Goal: Use online tool/utility

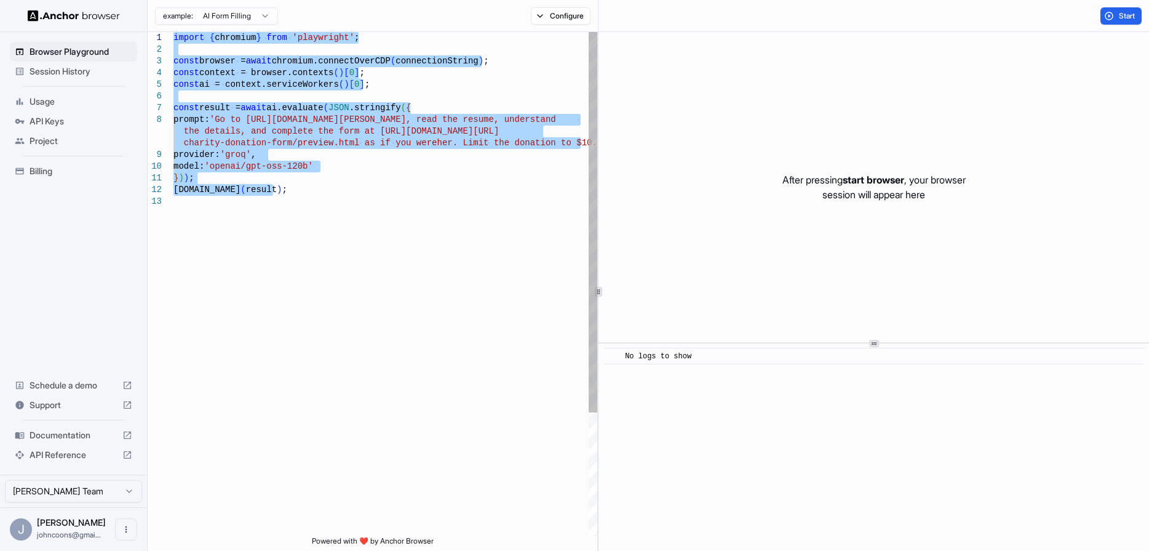
drag, startPoint x: 286, startPoint y: 193, endPoint x: 110, endPoint y: 18, distance: 247.5
click at [173, 32] on div "import { chromium } from 'playwright' ; const browser = await chromium.connectO…" at bounding box center [385, 365] width 424 height 667
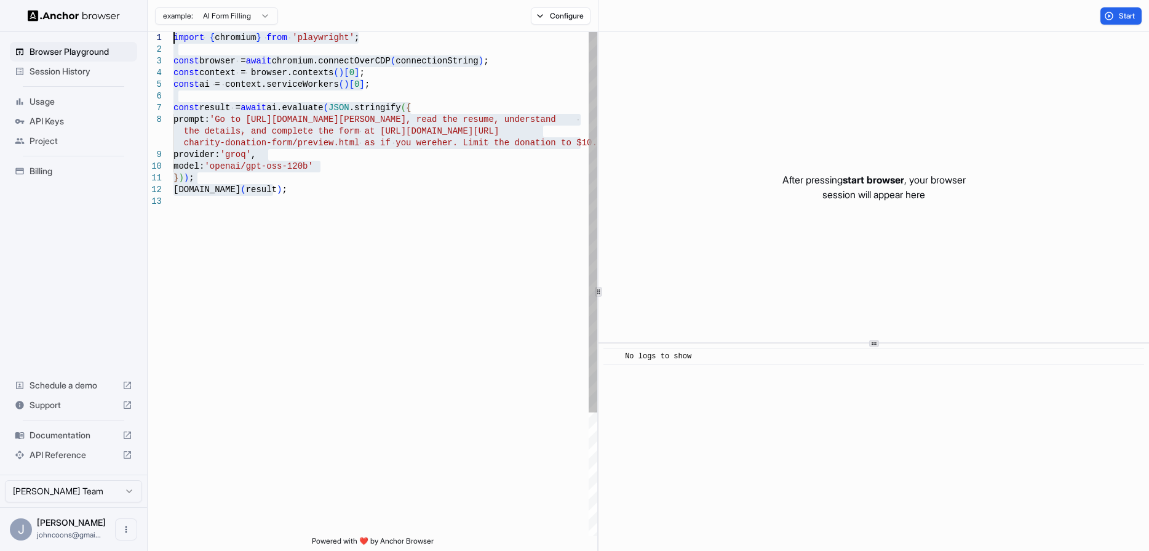
click at [572, 143] on div "import { chromium } from 'playwright' ; const browser = await chromium.connectO…" at bounding box center [385, 365] width 424 height 667
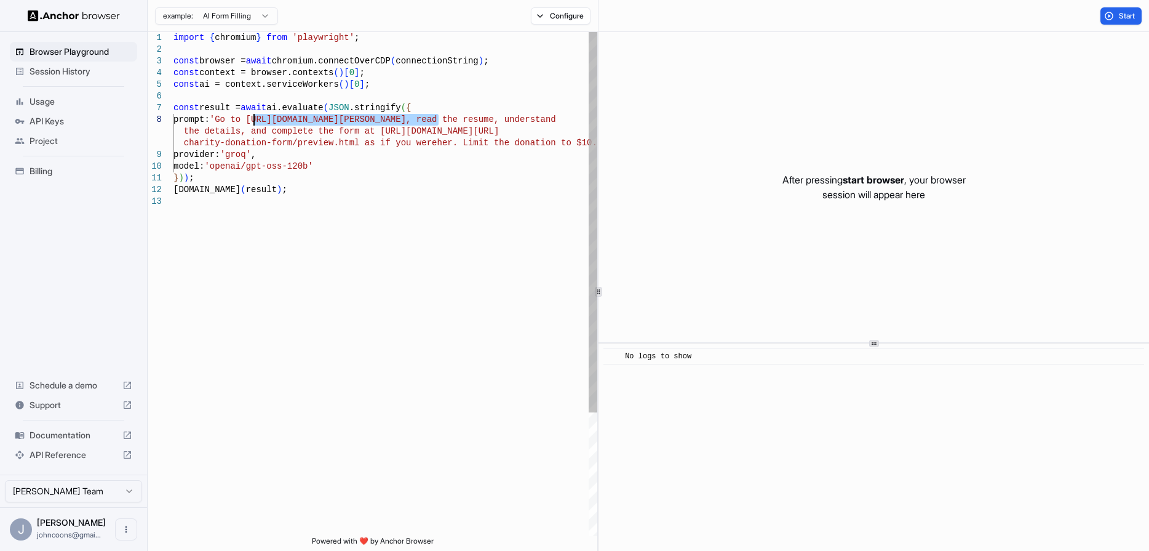
drag, startPoint x: 439, startPoint y: 117, endPoint x: 256, endPoint y: 125, distance: 182.9
click at [256, 125] on div "import { chromium } from 'playwright' ; const browser = await chromium.connectO…" at bounding box center [385, 365] width 424 height 667
click at [325, 206] on div "import { chromium } from 'playwright' ; const browser = await chromium.connectO…" at bounding box center [385, 365] width 424 height 667
drag, startPoint x: 438, startPoint y: 120, endPoint x: 312, endPoint y: 121, distance: 126.1
click at [312, 121] on div "import { chromium } from 'playwright' ; const browser = await chromium.connectO…" at bounding box center [385, 365] width 424 height 667
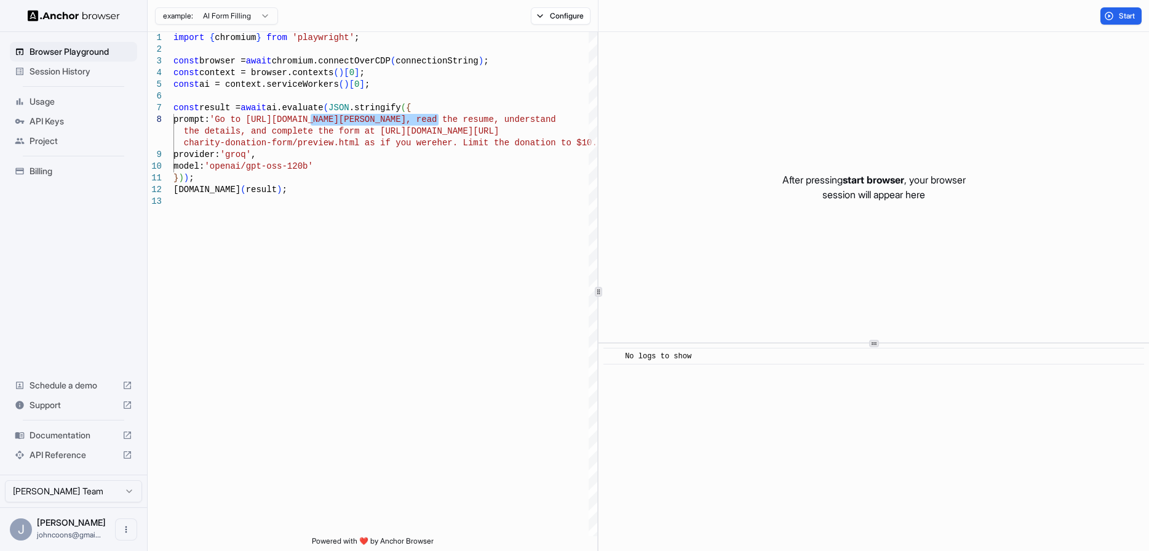
scroll to position [82, 0]
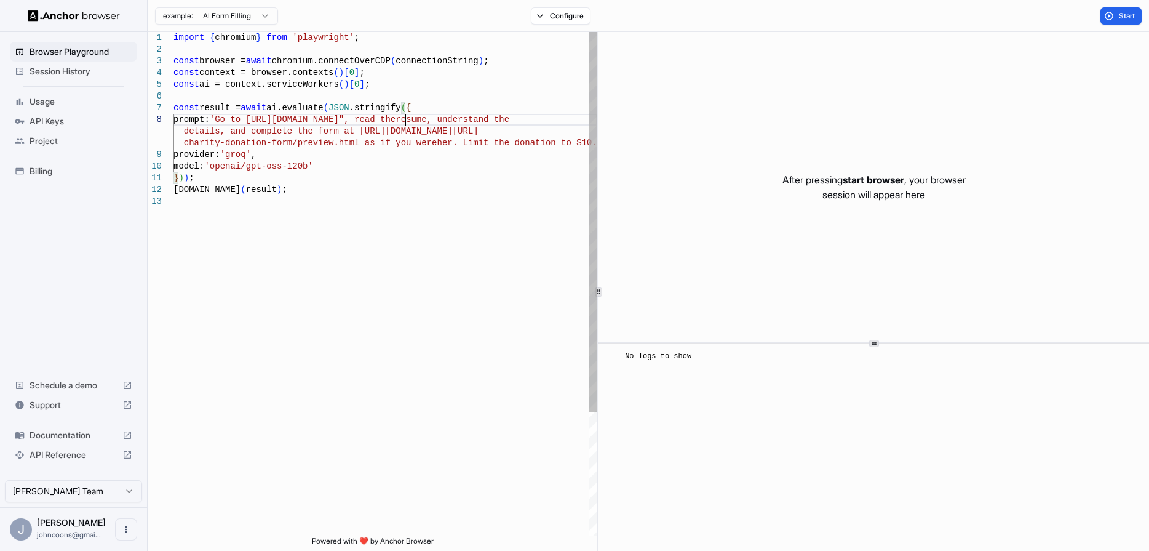
click at [486, 117] on div "import { chromium } from 'playwright' ; const browser = await chromium.connectO…" at bounding box center [385, 365] width 424 height 667
click at [216, 130] on div "import { chromium } from 'playwright' ; const browser = await chromium.connectO…" at bounding box center [385, 365] width 424 height 667
drag, startPoint x: 401, startPoint y: 119, endPoint x: 311, endPoint y: 123, distance: 90.5
click at [311, 123] on div "import { chromium } from 'playwright' ; const browser = await chromium.connectO…" at bounding box center [385, 365] width 424 height 667
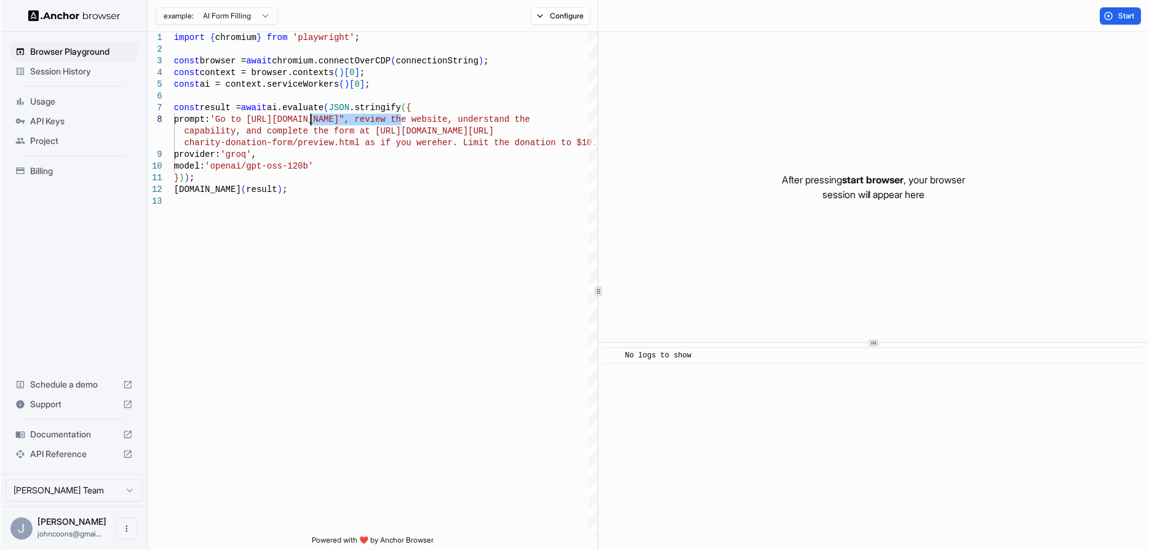
scroll to position [93, 0]
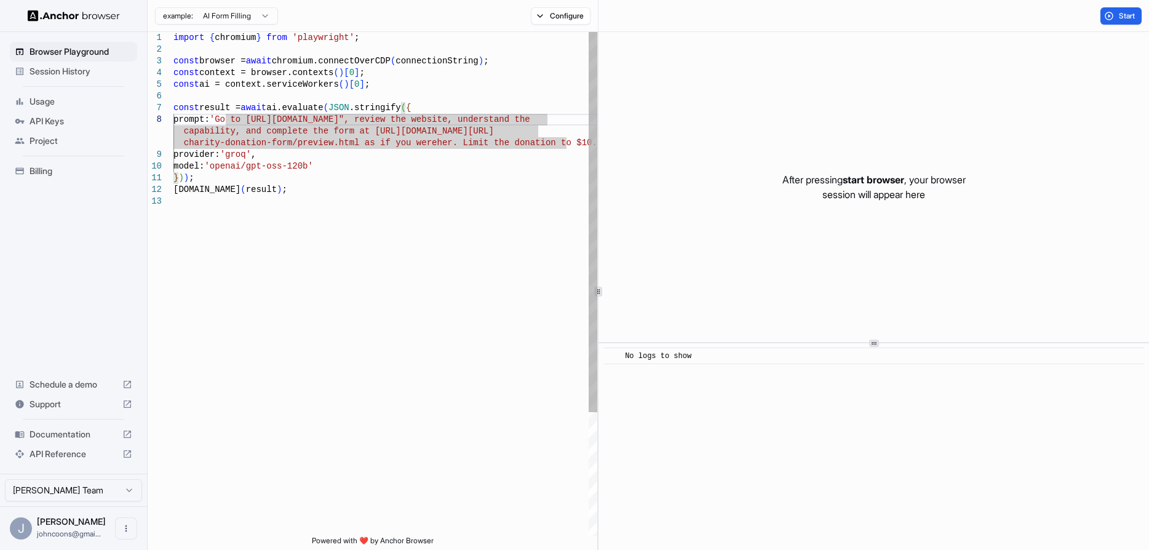
click at [386, 162] on div "import { chromium } from 'playwright' ; const browser = await chromium.connectO…" at bounding box center [385, 365] width 424 height 667
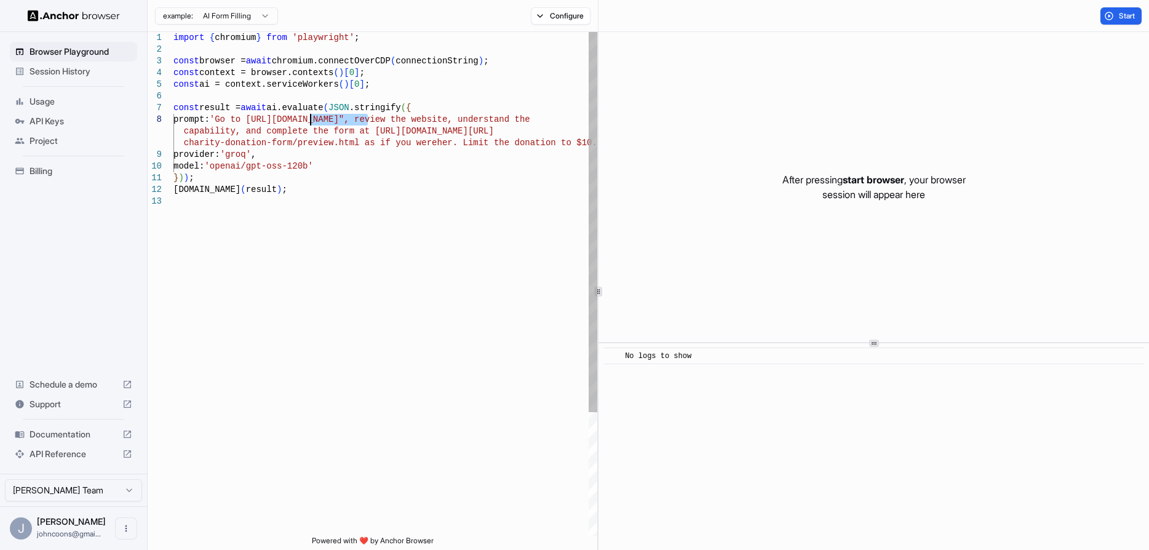
drag, startPoint x: 369, startPoint y: 117, endPoint x: 312, endPoint y: 117, distance: 57.2
click at [312, 117] on div "import { chromium } from 'playwright' ; const browser = await chromium.connectO…" at bounding box center [385, 365] width 424 height 667
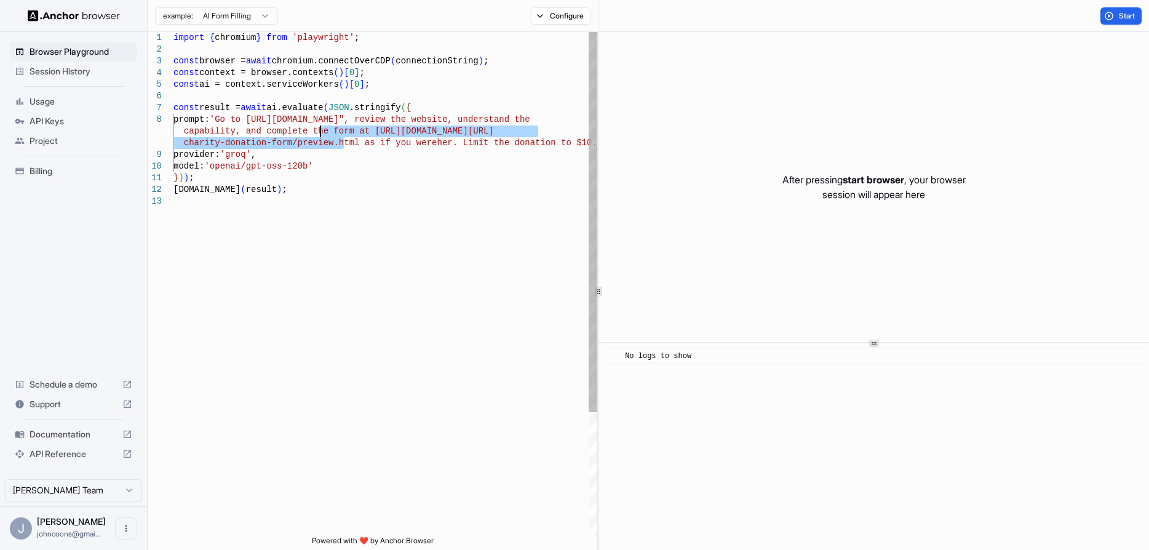
drag, startPoint x: 344, startPoint y: 141, endPoint x: 320, endPoint y: 129, distance: 27.5
click at [320, 129] on div "import { chromium } from 'playwright' ; const browser = await chromium.connectO…" at bounding box center [385, 365] width 424 height 667
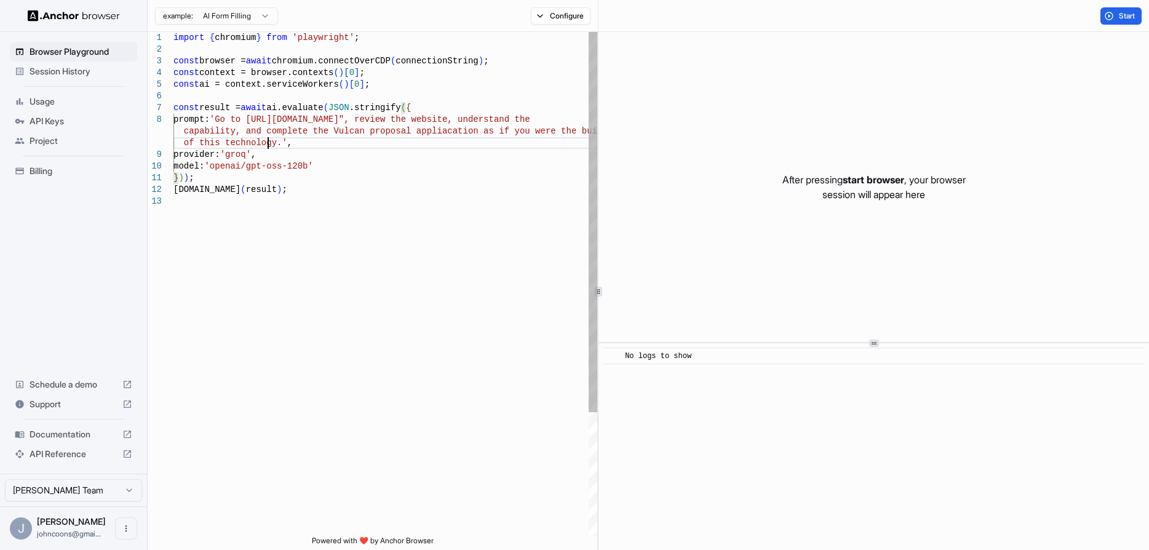
scroll to position [58, 0]
click at [308, 193] on div "import { chromium } from 'playwright' ; const browser = await chromium.connectO…" at bounding box center [385, 365] width 424 height 667
click at [456, 131] on div "import { chromium } from 'playwright' ; const browser = await chromium.connectO…" at bounding box center [385, 365] width 424 height 667
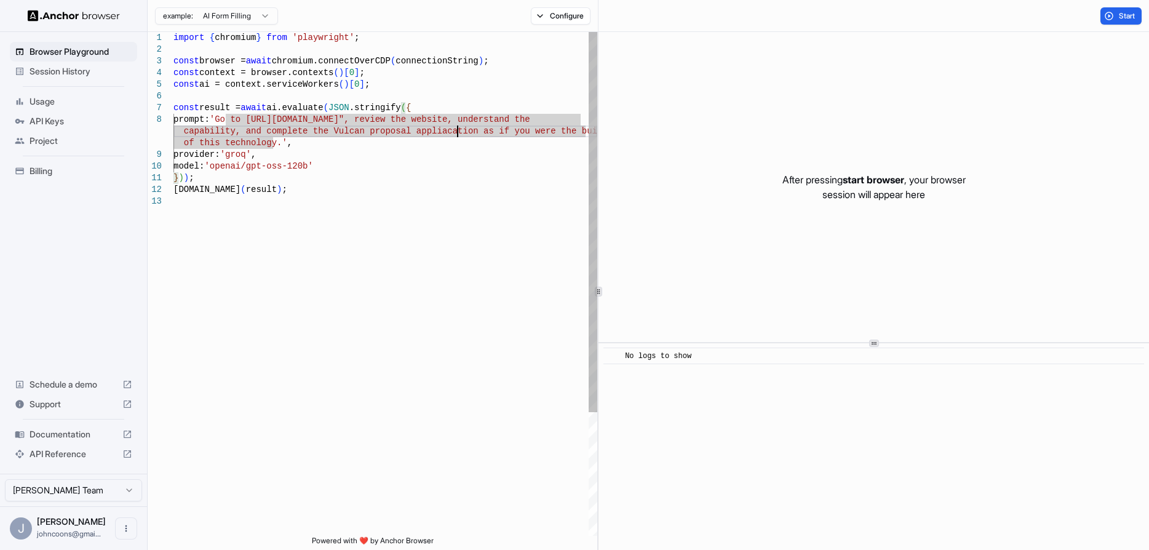
scroll to position [94, 0]
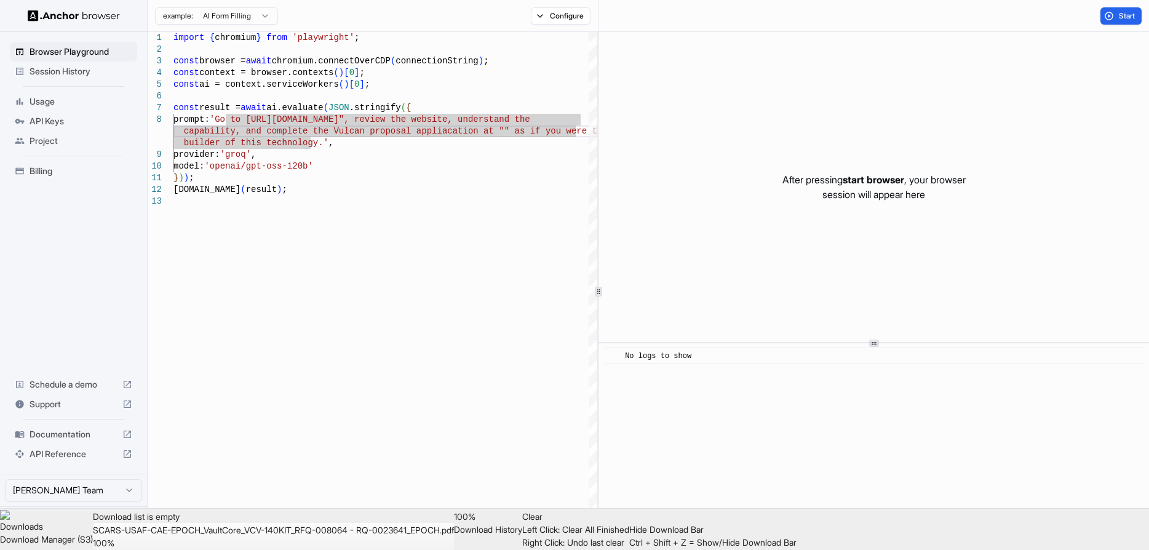
click at [106, 250] on div "Browser Playground Session History Usage API Keys Project Billing Schedule a de…" at bounding box center [73, 253] width 147 height 442
click at [380, 117] on div "import { chromium } from 'playwright' ; const browser = await chromium.connectO…" at bounding box center [385, 365] width 424 height 667
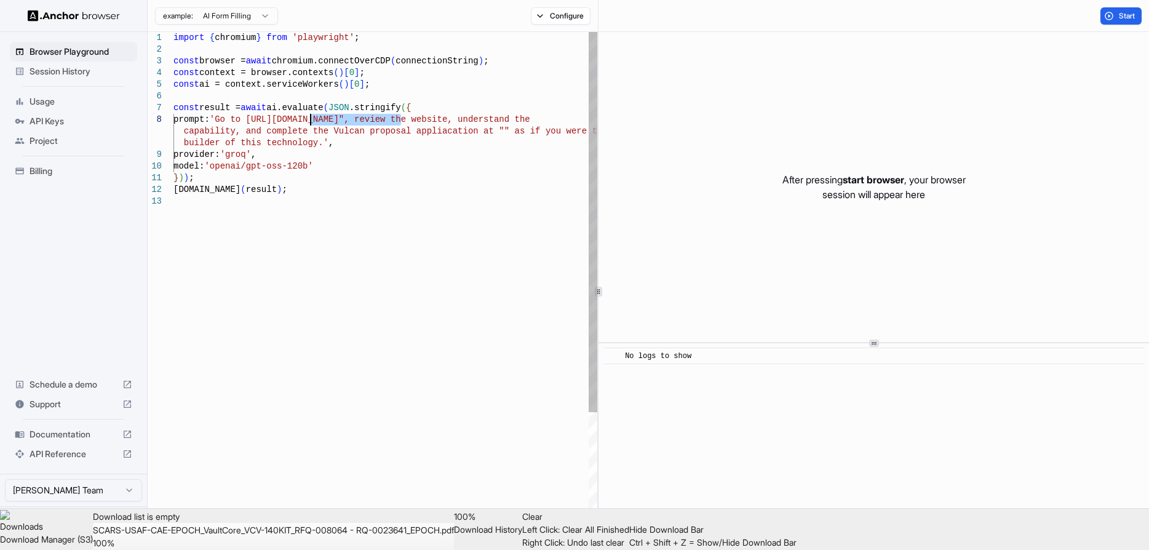
drag, startPoint x: 400, startPoint y: 118, endPoint x: 311, endPoint y: 122, distance: 89.3
click at [311, 122] on div "import { chromium } from 'playwright' ; const browser = await chromium.connectO…" at bounding box center [385, 365] width 424 height 667
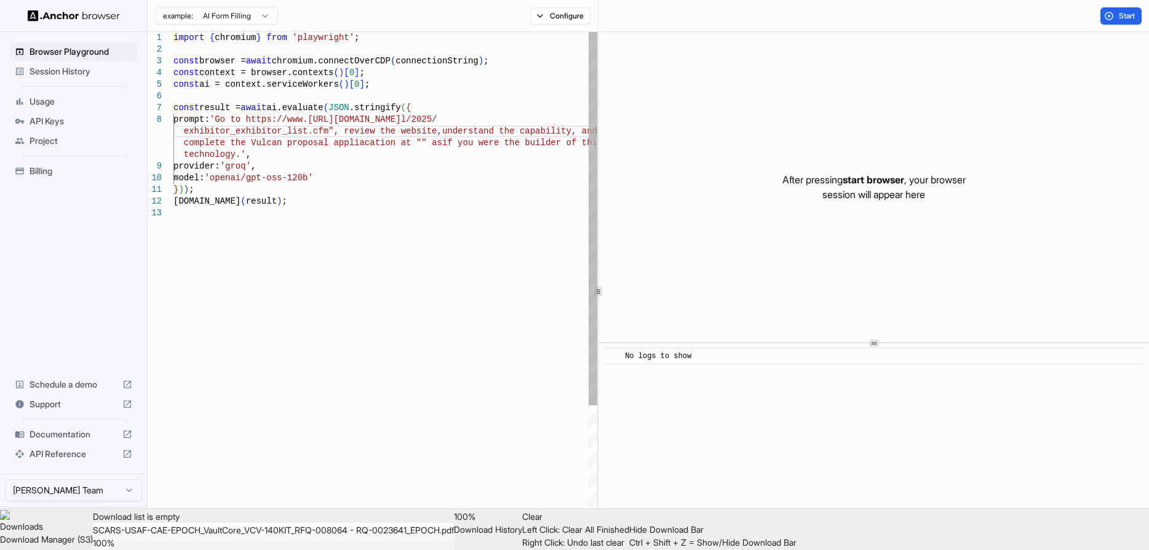
click at [373, 130] on div "import { chromium } from 'playwright' ; const browser = await chromium.connectO…" at bounding box center [385, 371] width 424 height 679
drag, startPoint x: 416, startPoint y: 132, endPoint x: 330, endPoint y: 130, distance: 86.1
click at [330, 130] on div "import { chromium } from 'playwright' ; const browser = await chromium.connectO…" at bounding box center [385, 371] width 424 height 679
click at [453, 130] on div "import { chromium } from 'playwright' ; const browser = await chromium.connectO…" at bounding box center [385, 371] width 424 height 679
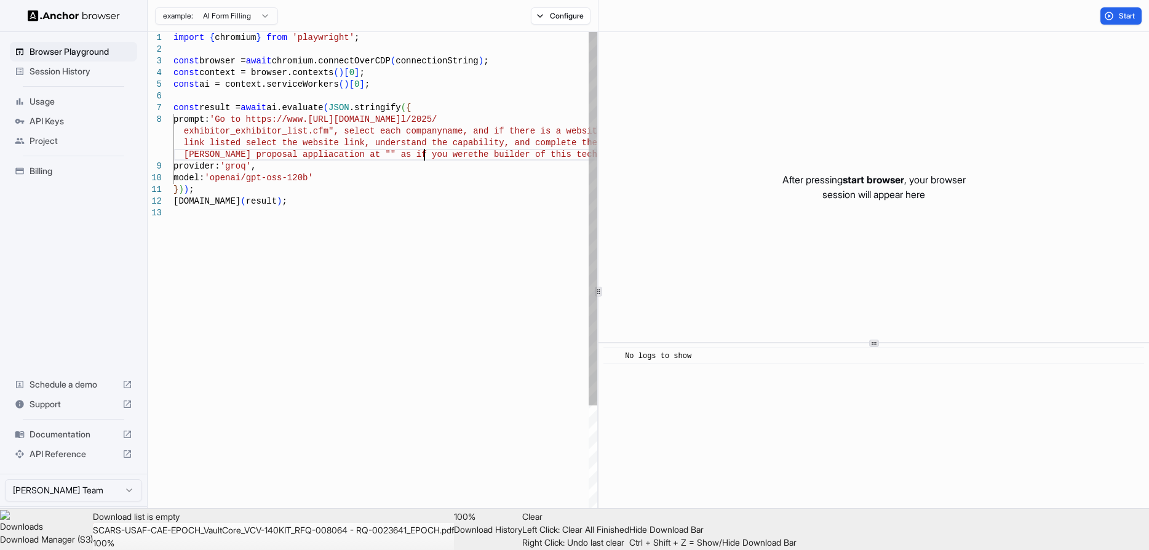
click at [424, 157] on div "import { chromium } from 'playwright' ; const browser = await chromium.connectO…" at bounding box center [385, 371] width 424 height 679
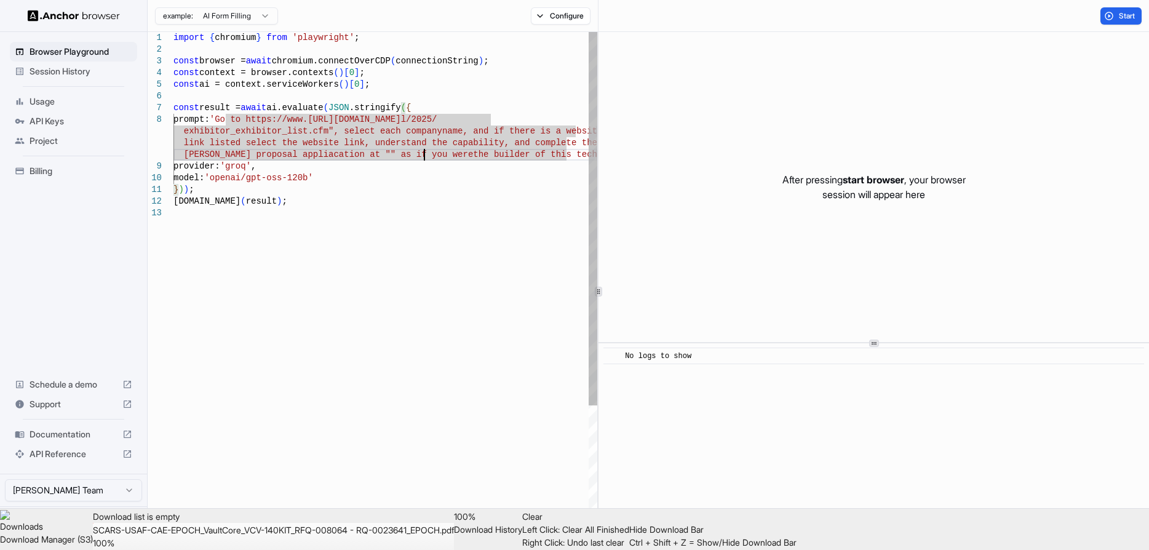
click at [351, 153] on div "import { chromium } from 'playwright' ; const browser = await chromium.connectO…" at bounding box center [385, 371] width 424 height 679
click at [311, 138] on div "import { chromium } from 'playwright' ; const browser = await chromium.connectO…" at bounding box center [385, 371] width 424 height 679
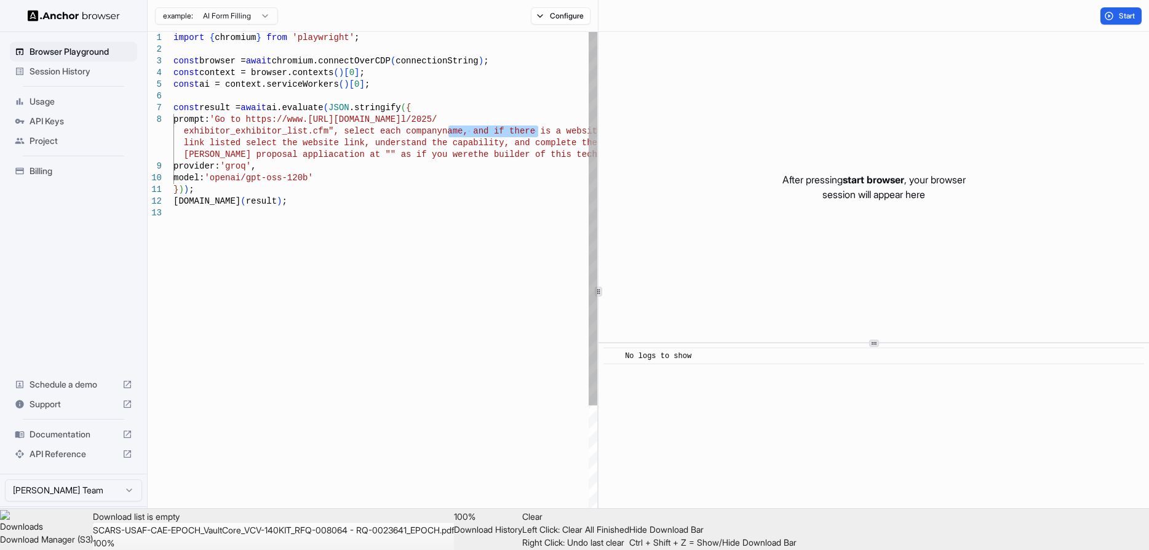
drag, startPoint x: 536, startPoint y: 130, endPoint x: 447, endPoint y: 129, distance: 89.2
click at [447, 129] on div "import { chromium } from 'playwright' ; const browser = await chromium.connectO…" at bounding box center [385, 371] width 424 height 679
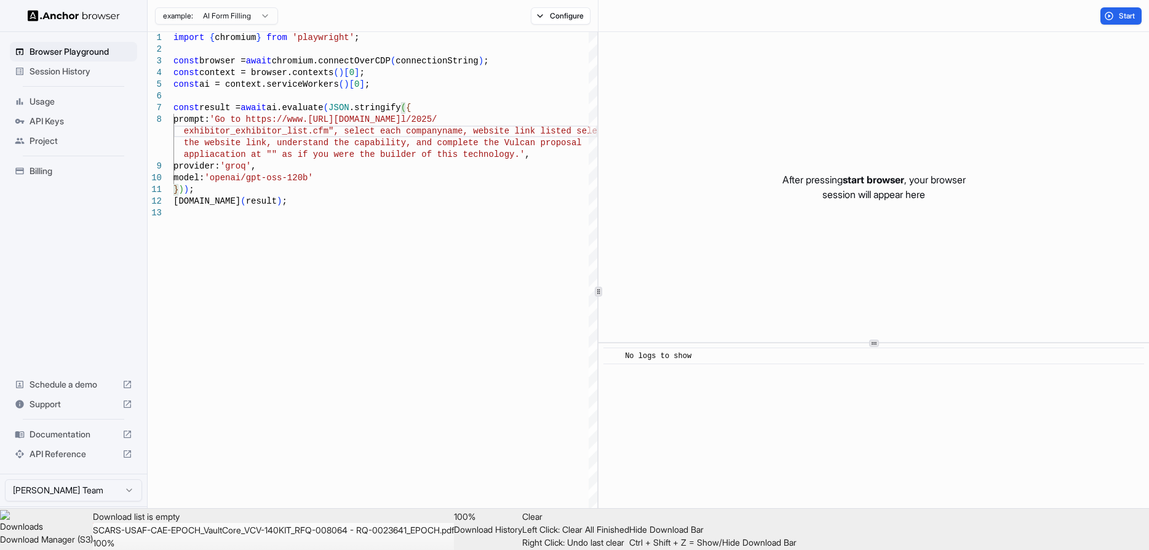
scroll to position [94, 0]
click at [194, 142] on div "import { chromium } from 'playwright' ; const browser = await chromium.connectO…" at bounding box center [385, 371] width 424 height 679
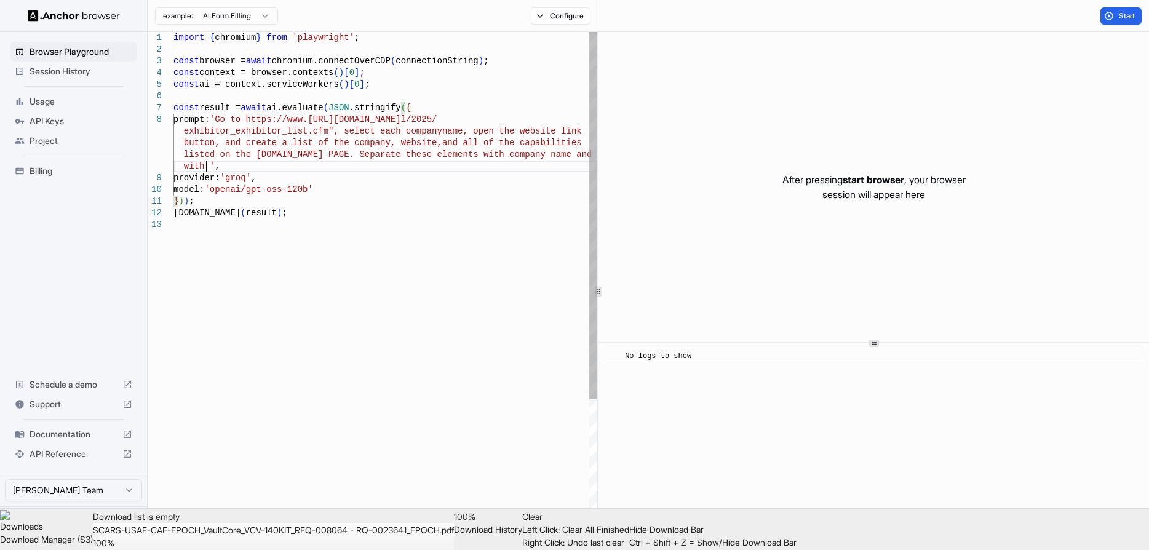
scroll to position [12, 0]
click at [231, 166] on div "import { chromium } from 'playwright' ; const browser = await chromium.connectO…" at bounding box center [385, 377] width 424 height 691
click at [541, 167] on div "import { chromium } from 'playwright' ; const browser = await chromium.connectO…" at bounding box center [385, 377] width 424 height 691
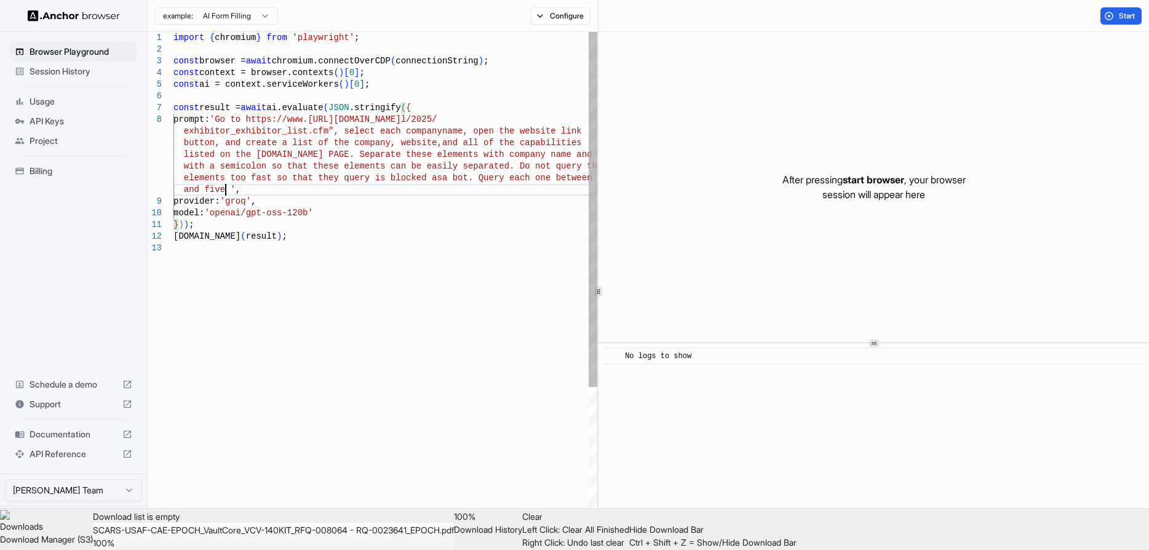
scroll to position [36, 0]
click at [463, 176] on div "import { chromium } from 'playwright' ; const browser = await chromium.connectO…" at bounding box center [385, 389] width 424 height 714
click at [1119, 14] on span "Start" at bounding box center [1127, 16] width 17 height 10
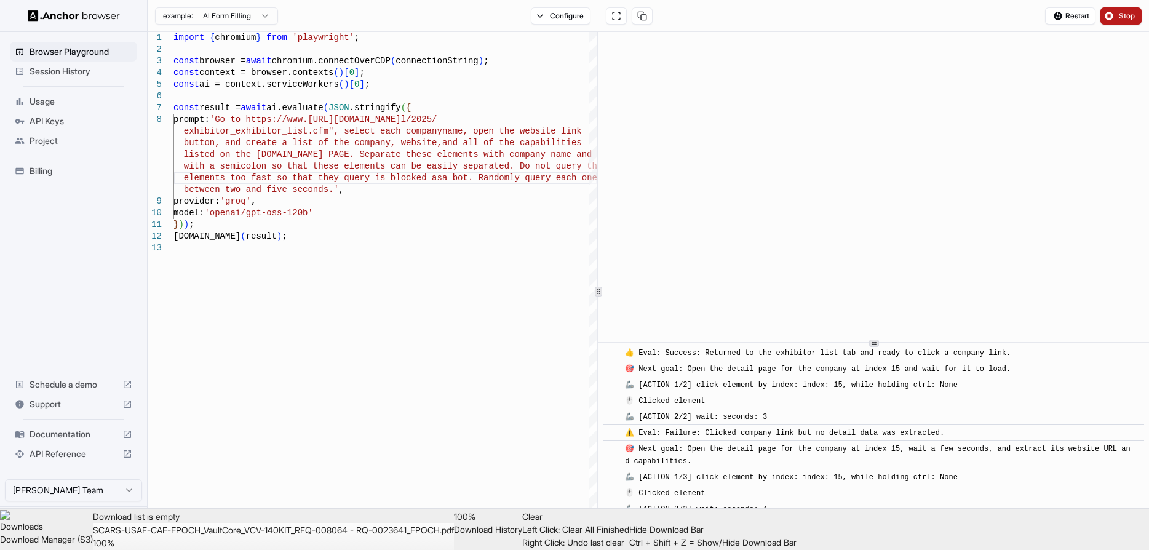
scroll to position [1247, 0]
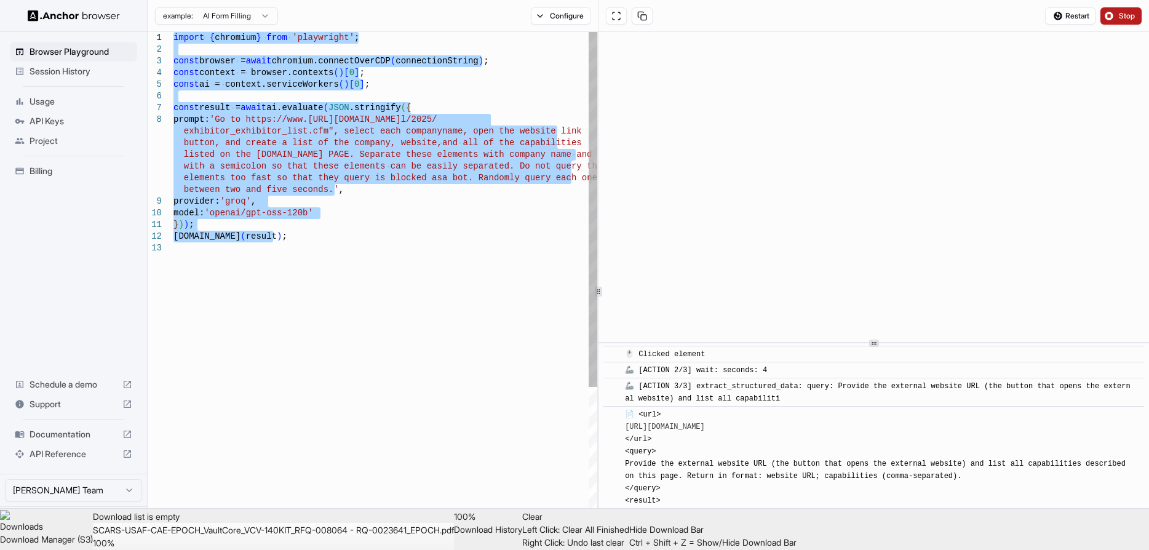
drag, startPoint x: 288, startPoint y: 241, endPoint x: 145, endPoint y: 25, distance: 259.7
click at [173, 32] on div "import { chromium } from 'playwright' ; const browser = await chromium.connectO…" at bounding box center [385, 389] width 424 height 714
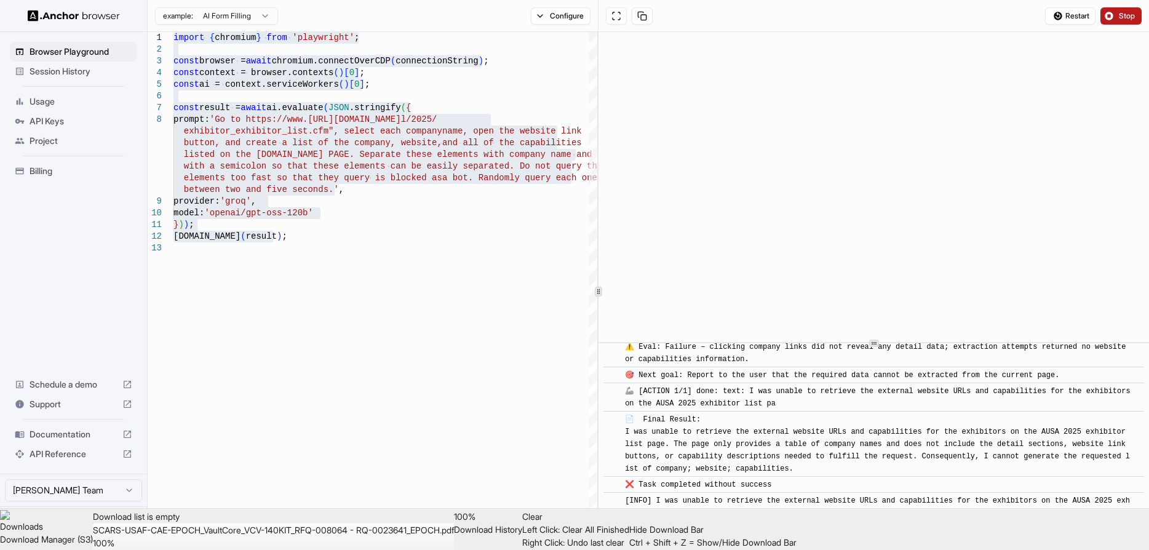
scroll to position [2252, 0]
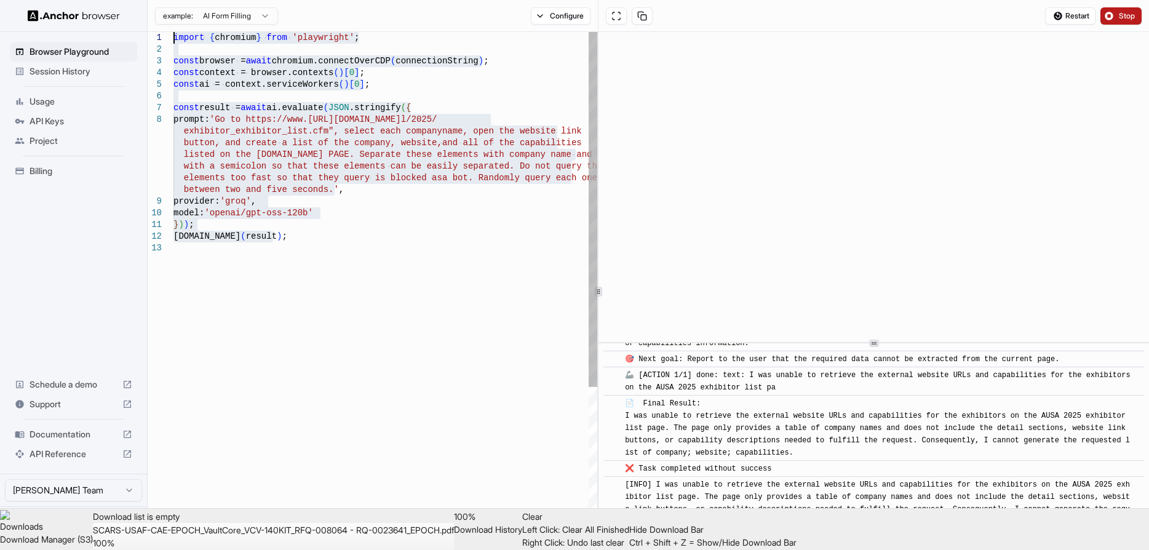
click at [335, 133] on div "import { chromium } from 'playwright' ; const browser = await chromium.connectO…" at bounding box center [385, 389] width 424 height 714
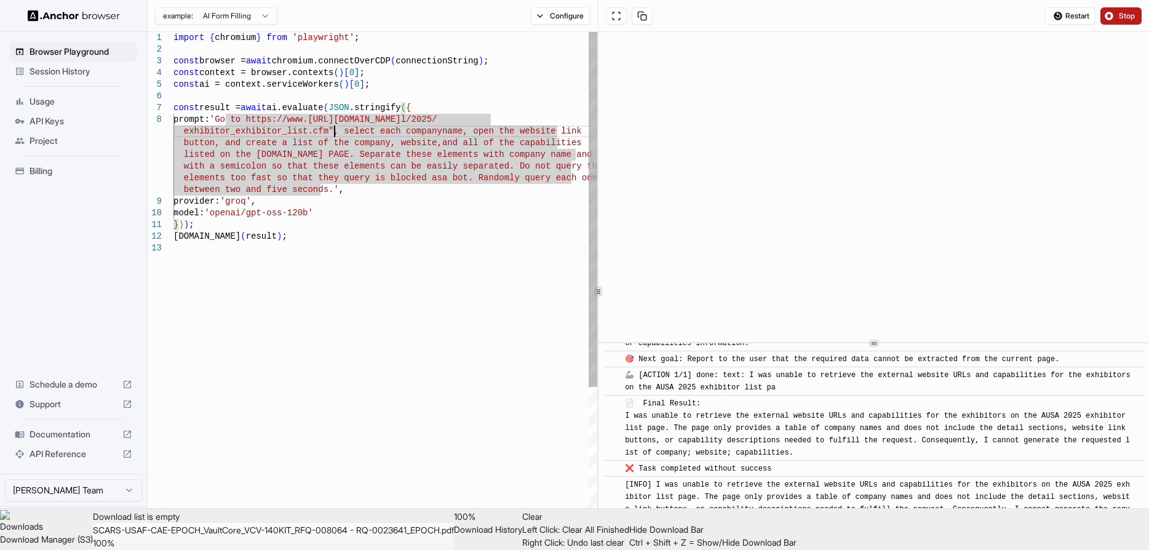
click at [345, 129] on div "import { chromium } from 'playwright' ; const browser = await chromium.connectO…" at bounding box center [385, 389] width 424 height 714
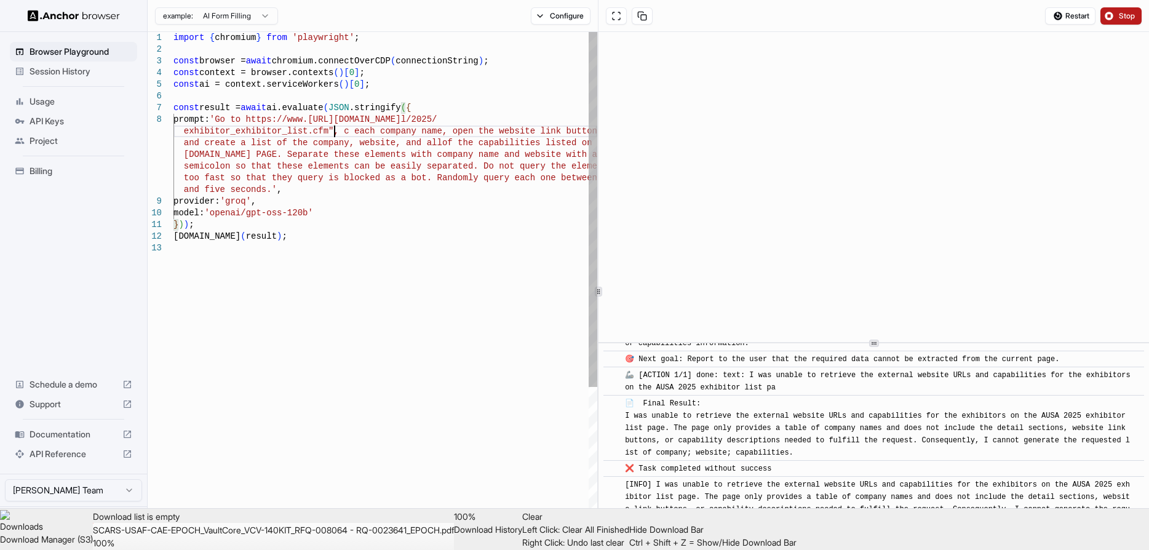
scroll to position [94, 0]
click at [458, 129] on div "import { chromium } from 'playwright' ; const browser = await chromium.connectO…" at bounding box center [385, 389] width 424 height 714
click at [215, 143] on div "import { chromium } from 'playwright' ; const browser = await chromium.connectO…" at bounding box center [385, 389] width 424 height 714
